Goal: Check status

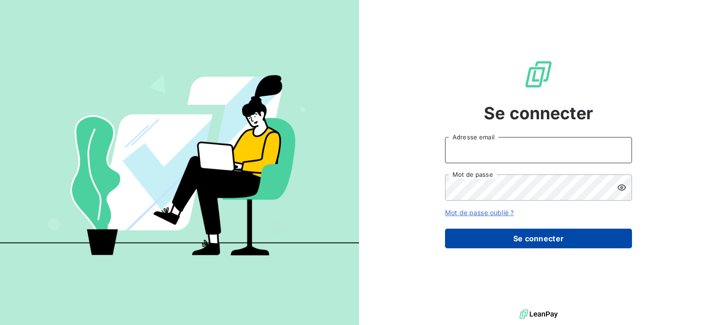
type input "[EMAIL_ADDRESS][DOMAIN_NAME]"
click at [503, 237] on button "Se connecter" at bounding box center [538, 238] width 187 height 20
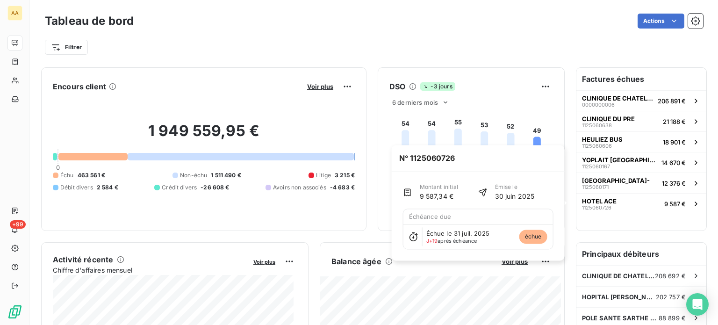
click at [528, 237] on span "échue" at bounding box center [533, 236] width 28 height 14
click at [606, 202] on span "HOTEL ACE" at bounding box center [599, 200] width 35 height 7
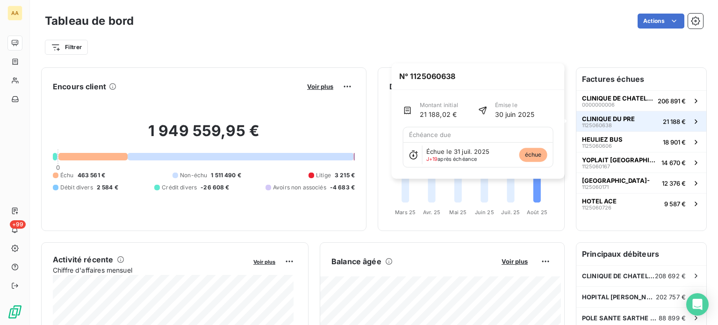
click at [614, 122] on div "CLINIQUE DU PRE 1125060638" at bounding box center [608, 121] width 53 height 13
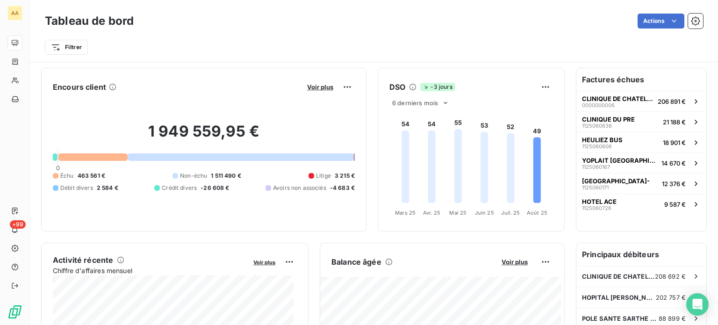
click at [621, 79] on h6 "Factures échues" at bounding box center [641, 79] width 130 height 22
click at [118, 157] on div at bounding box center [92, 156] width 69 height 7
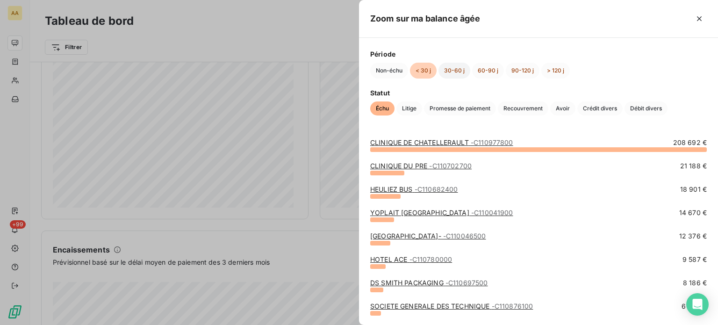
click at [458, 71] on button "30-60 j" at bounding box center [454, 71] width 32 height 16
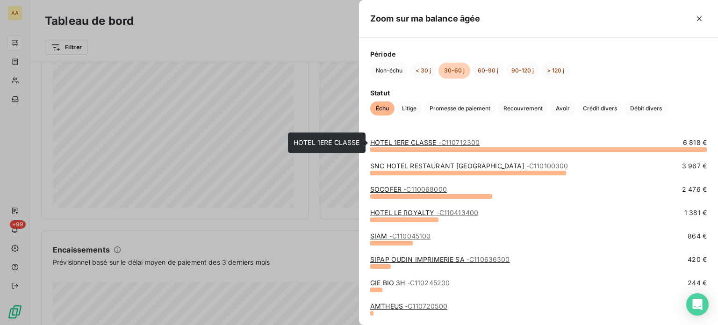
click at [471, 143] on span "- C110712300" at bounding box center [459, 142] width 42 height 8
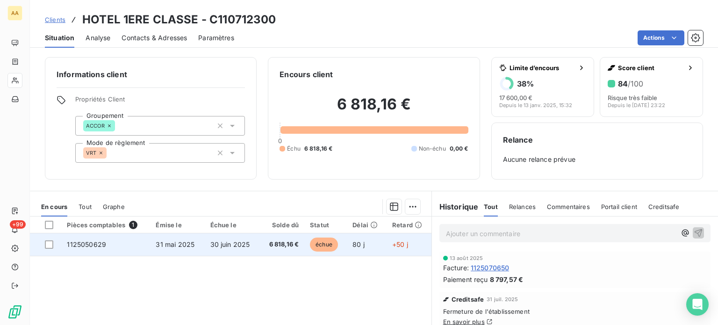
click at [297, 249] on td "6 818,16 €" at bounding box center [282, 244] width 44 height 22
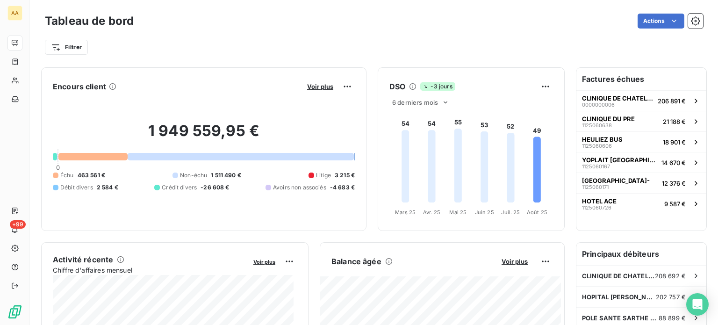
click at [102, 154] on div at bounding box center [92, 156] width 69 height 7
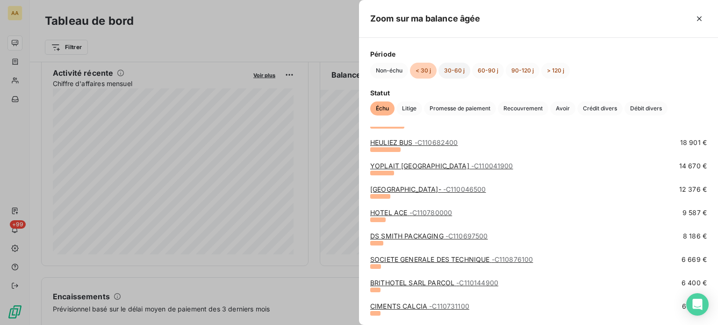
click at [450, 70] on button "30-60 j" at bounding box center [454, 71] width 32 height 16
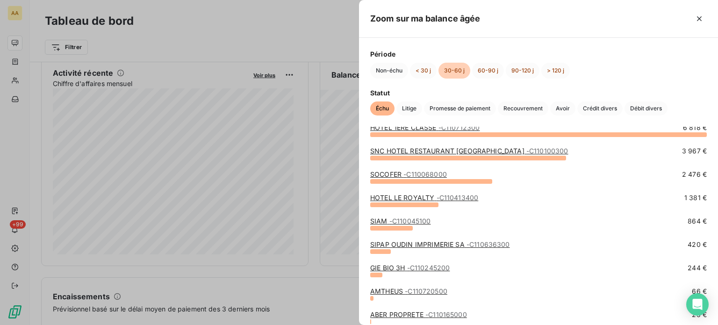
scroll to position [0, 0]
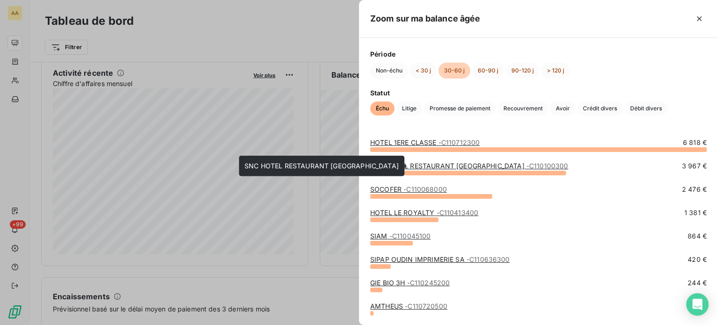
click at [443, 168] on link "SNC HOTEL RESTAURANT POITIERS - C110100300" at bounding box center [469, 166] width 198 height 8
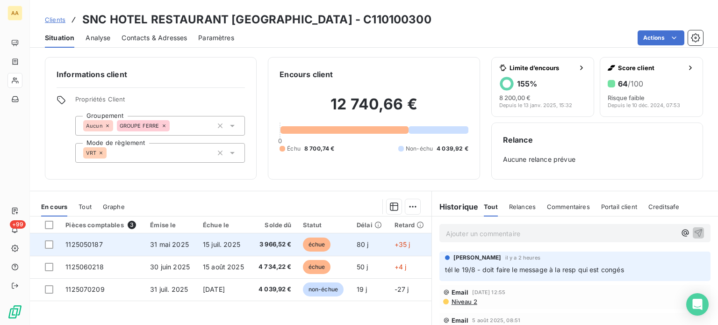
click at [282, 243] on span "3 966,52 €" at bounding box center [274, 244] width 35 height 9
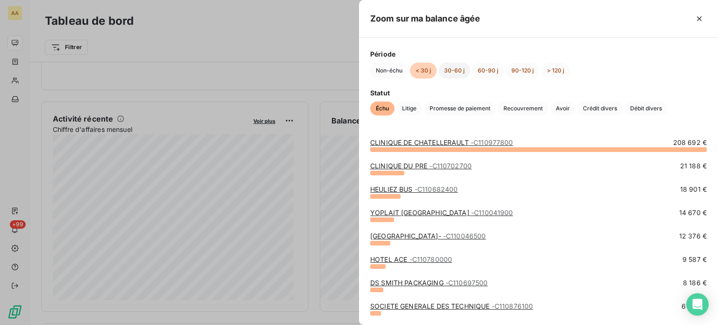
click at [454, 70] on button "30-60 j" at bounding box center [454, 71] width 32 height 16
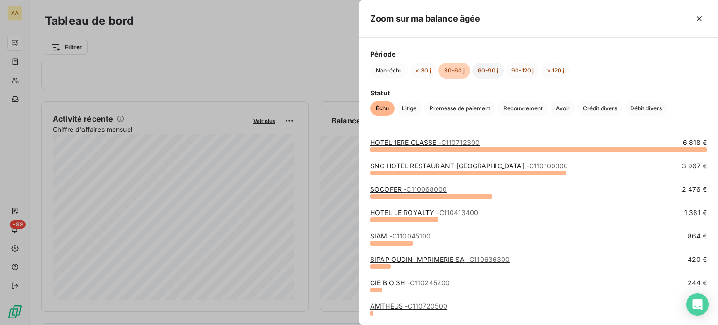
click at [494, 70] on button "60-90 j" at bounding box center [488, 71] width 32 height 16
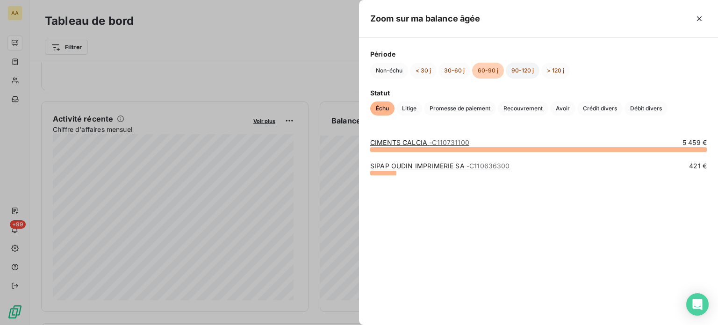
click at [523, 70] on button "90-120 j" at bounding box center [523, 71] width 34 height 16
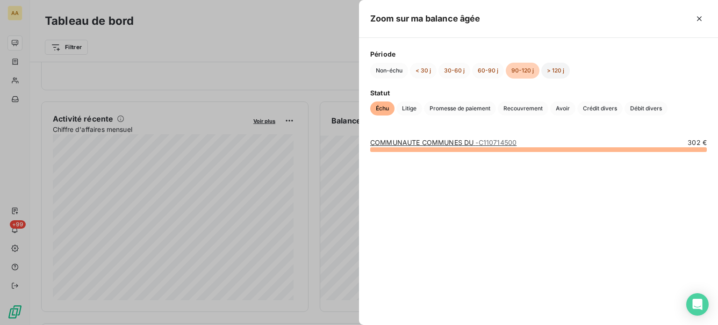
click at [555, 68] on button "> 120 j" at bounding box center [555, 71] width 29 height 16
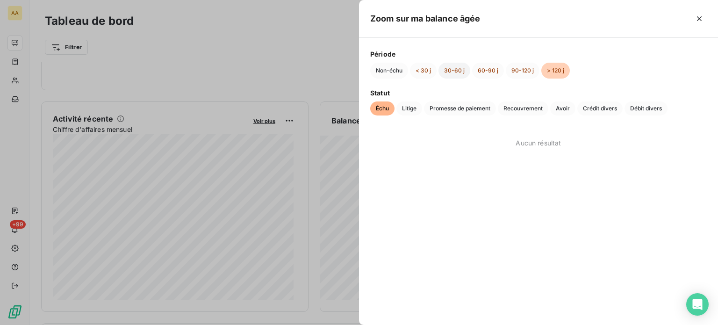
click at [449, 70] on button "30-60 j" at bounding box center [454, 71] width 32 height 16
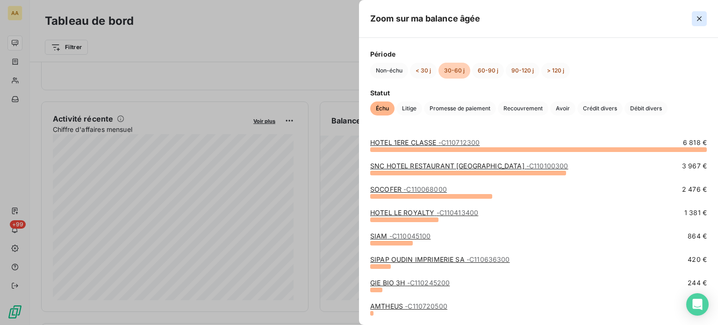
click at [697, 16] on icon "button" at bounding box center [698, 18] width 9 height 9
